Goal: Task Accomplishment & Management: Complete application form

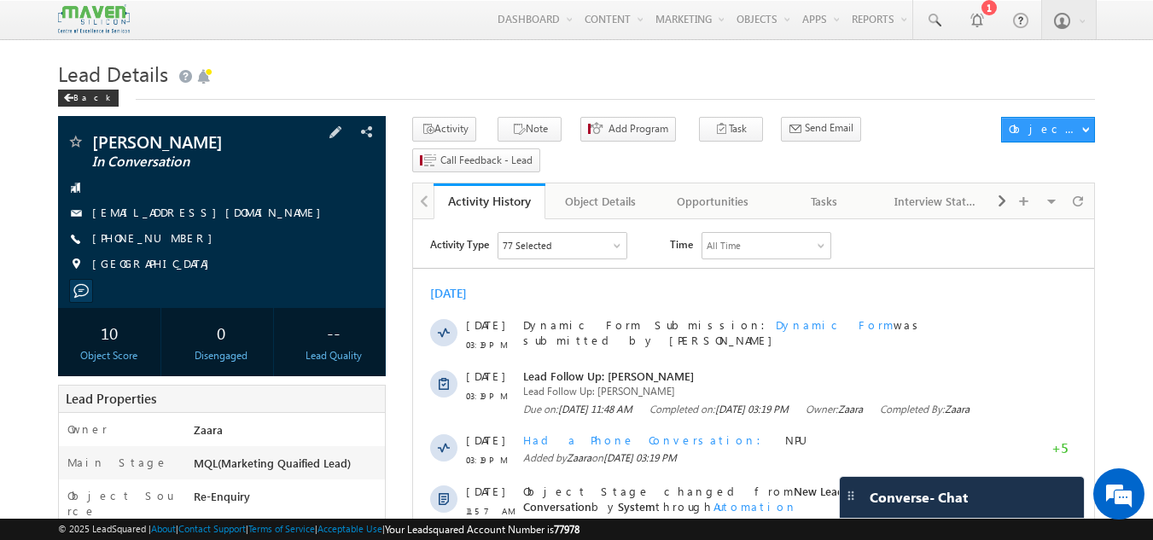
click at [174, 242] on div "[PHONE_NUMBER]" at bounding box center [222, 238] width 311 height 17
click at [238, 241] on div "[PHONE_NUMBER]" at bounding box center [222, 238] width 311 height 17
click at [173, 246] on div "[PHONE_NUMBER]" at bounding box center [222, 238] width 311 height 17
click at [162, 232] on span "[PHONE_NUMBER]" at bounding box center [156, 238] width 129 height 17
click at [155, 241] on span "[PHONE_NUMBER]" at bounding box center [156, 238] width 129 height 17
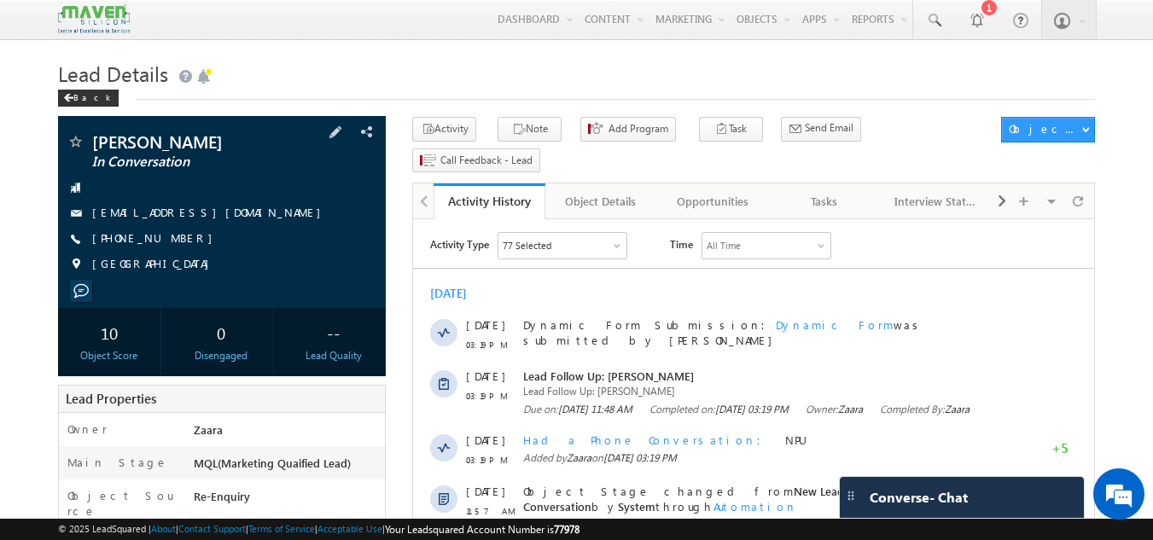
click at [155, 241] on span "[PHONE_NUMBER]" at bounding box center [156, 238] width 129 height 17
click at [175, 241] on div "[PHONE_NUMBER]" at bounding box center [222, 238] width 311 height 17
drag, startPoint x: 196, startPoint y: 237, endPoint x: 175, endPoint y: 240, distance: 21.5
click at [175, 240] on span "[PHONE_NUMBER]" at bounding box center [156, 238] width 129 height 17
copy span "-9620750691"
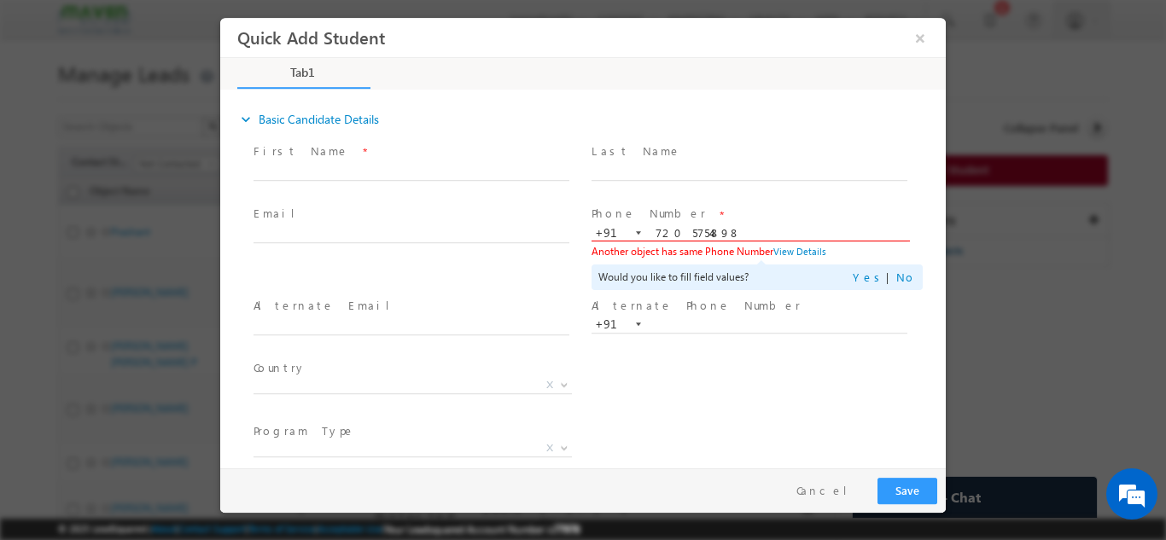
click at [691, 228] on div "Phone Number * +91-7205754898 7205754898 +91 Another object has same Phone Numb…" at bounding box center [756, 247] width 331 height 85
click at [691, 228] on input "7205754898" at bounding box center [749, 232] width 316 height 17
paste input "-9620750691"
click at [657, 230] on input "-9620750691" at bounding box center [749, 232] width 316 height 17
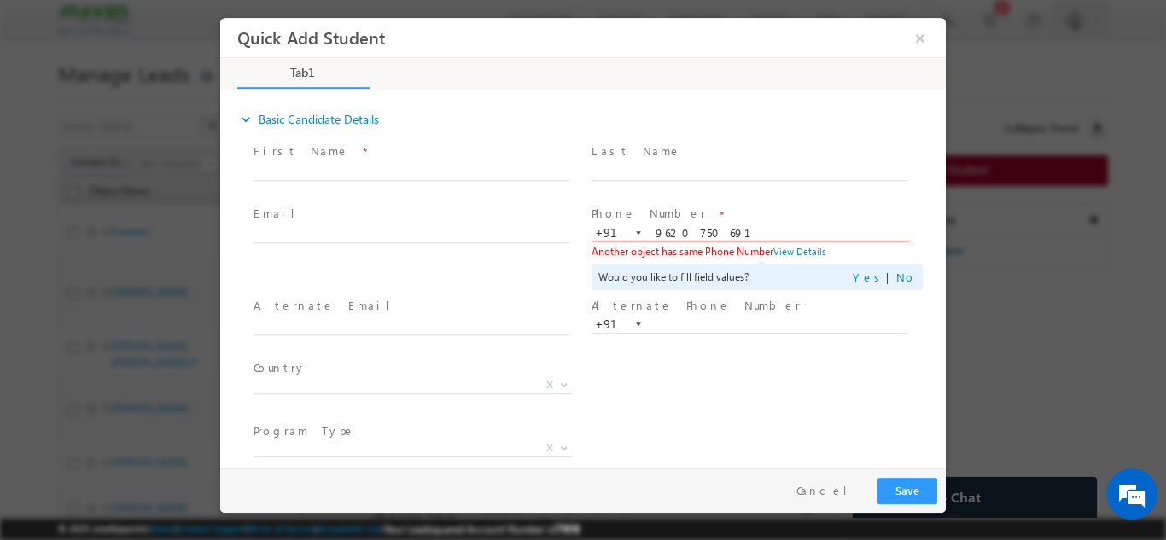
type input "9620750691"
click at [666, 158] on span "Last Name *" at bounding box center [748, 151] width 315 height 19
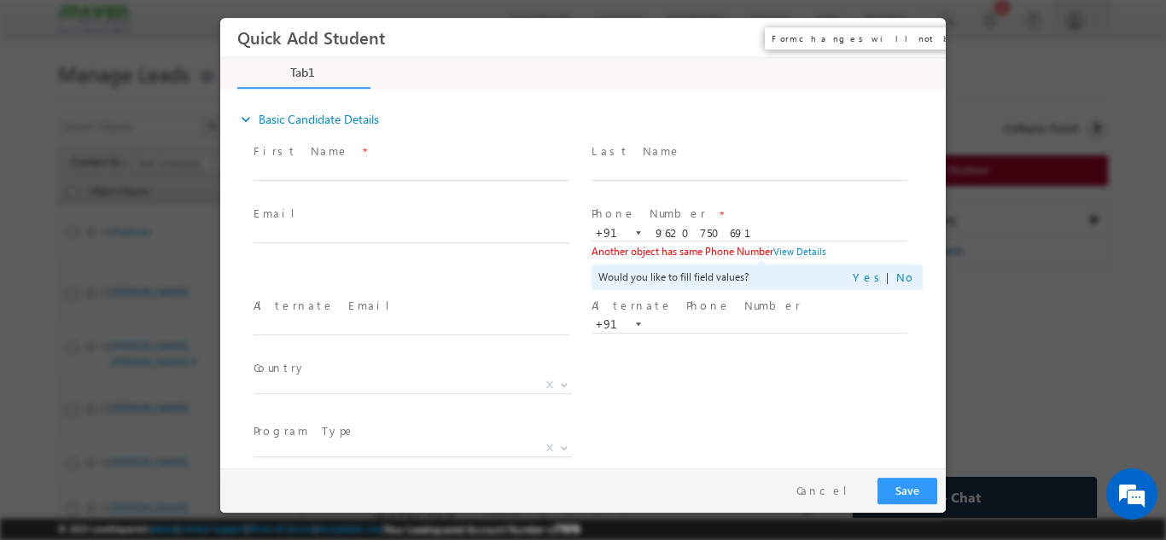
click at [919, 38] on button "×" at bounding box center [919, 37] width 29 height 32
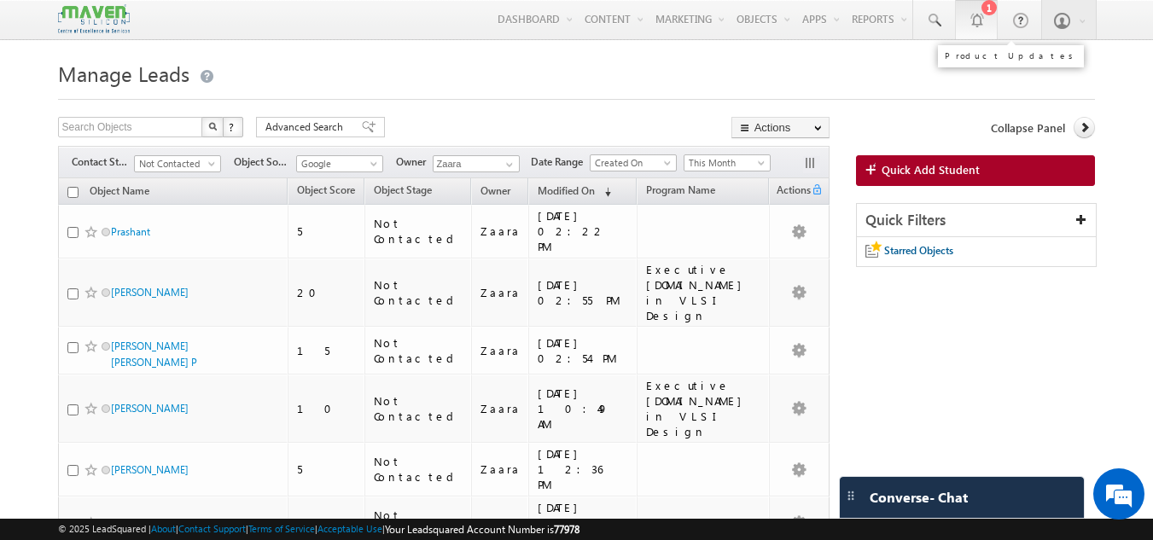
click at [975, 27] on div at bounding box center [976, 19] width 17 height 17
